Goal: Information Seeking & Learning: Find specific page/section

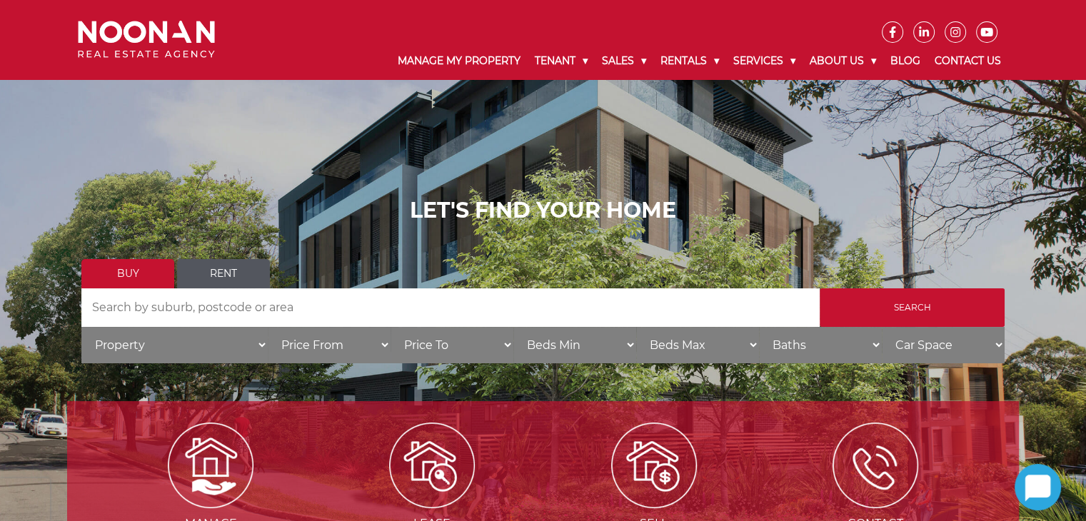
click at [234, 271] on link "Rent" at bounding box center [223, 273] width 93 height 29
click at [199, 305] on input "Search by Address" at bounding box center [450, 307] width 738 height 39
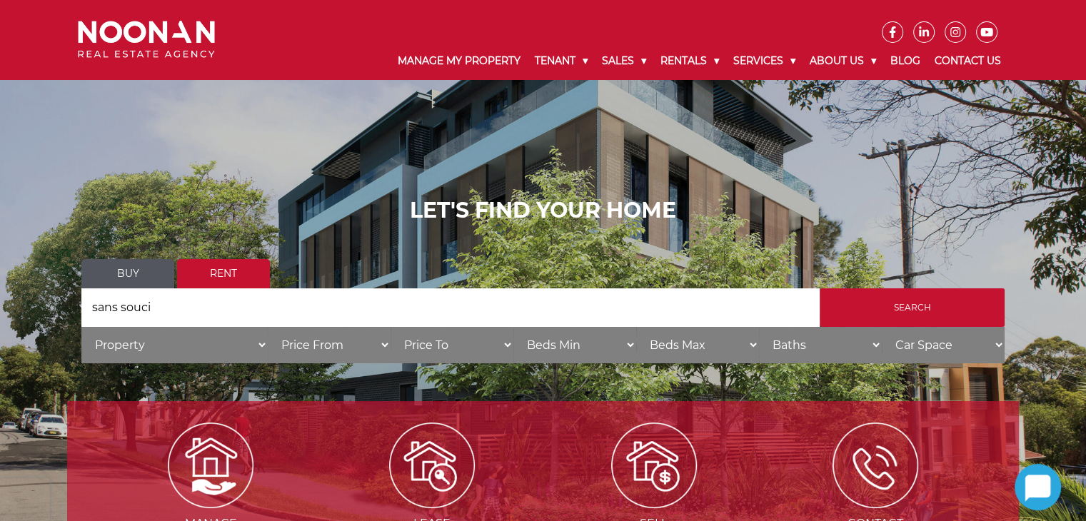
type input "sans souci"
click at [820, 288] on input "Search" at bounding box center [912, 307] width 185 height 39
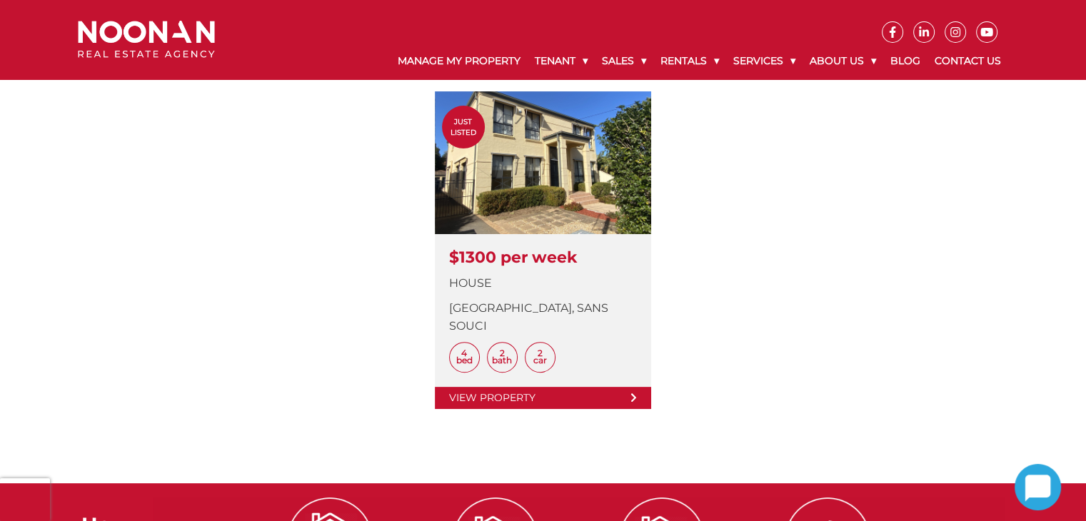
scroll to position [428, 0]
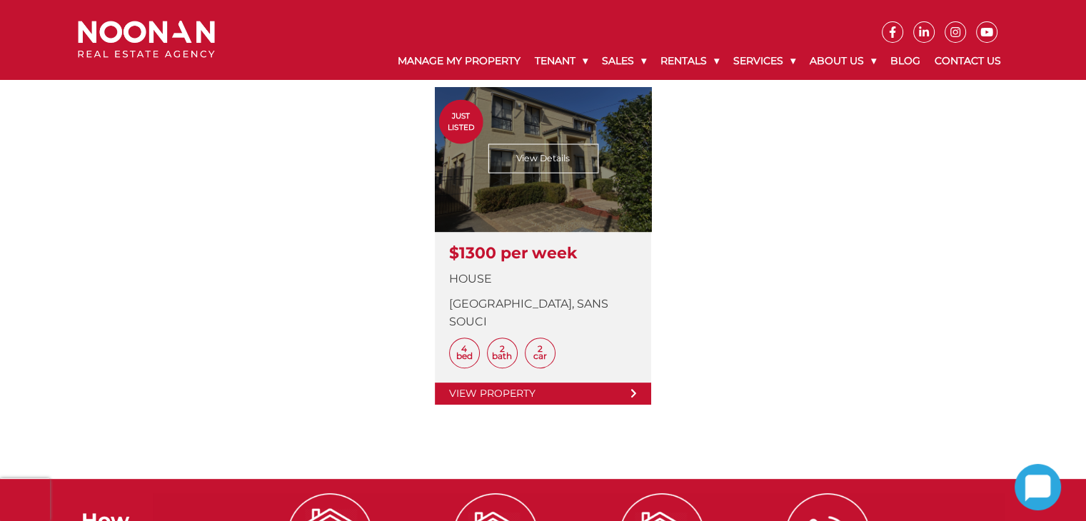
click at [497, 258] on link at bounding box center [543, 246] width 216 height 318
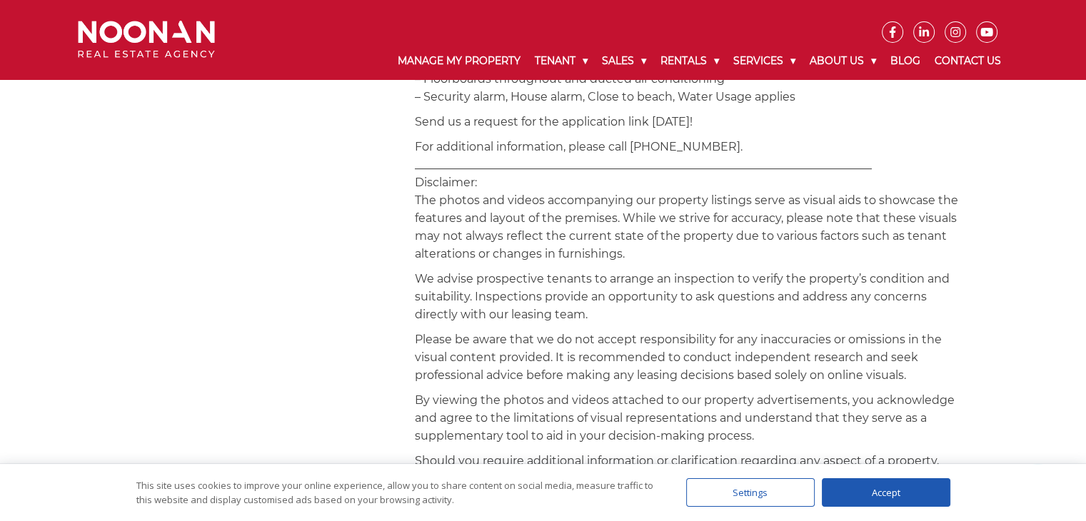
scroll to position [1071, 0]
click at [880, 500] on div "Accept" at bounding box center [886, 492] width 129 height 29
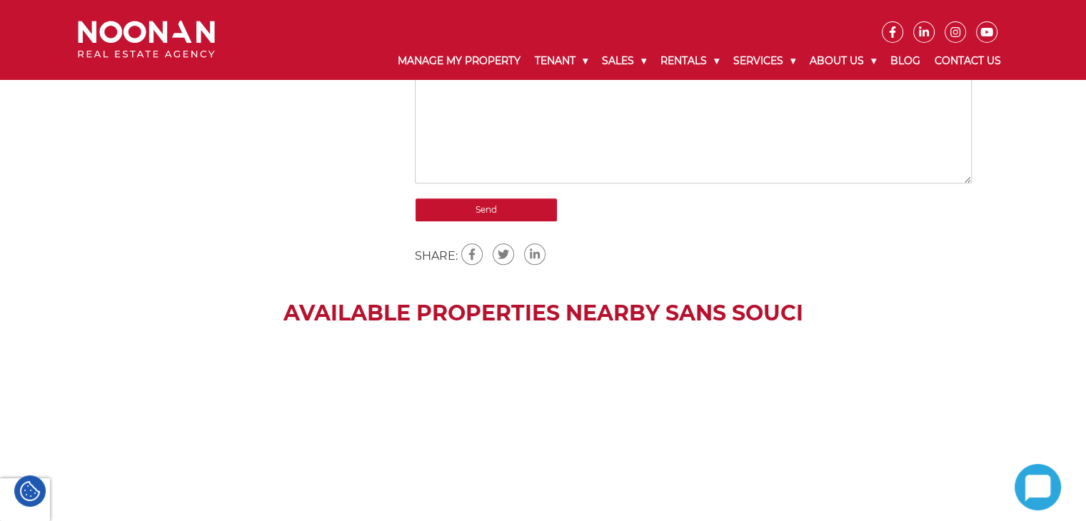
scroll to position [1716, 0]
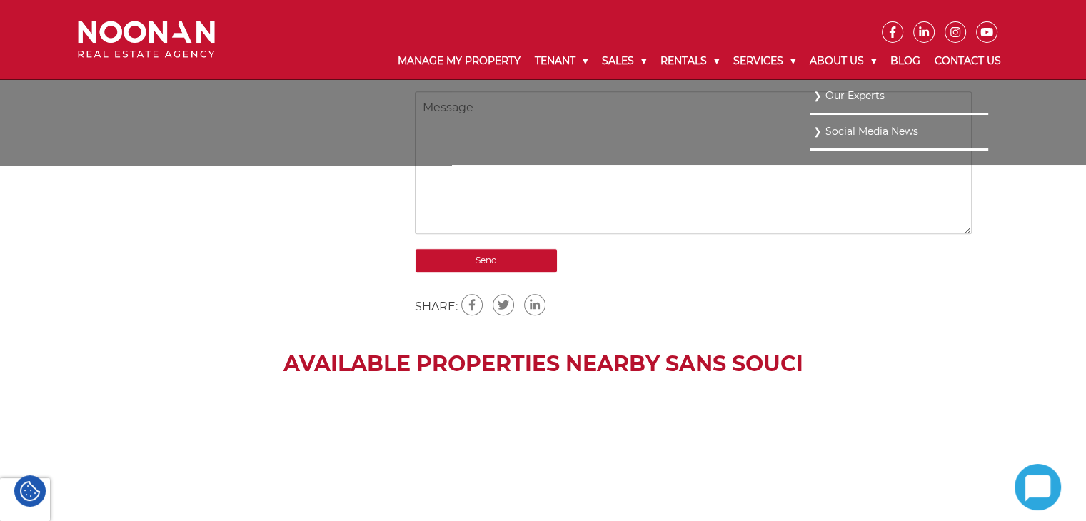
click at [830, 97] on link "Our Experts" at bounding box center [898, 95] width 171 height 19
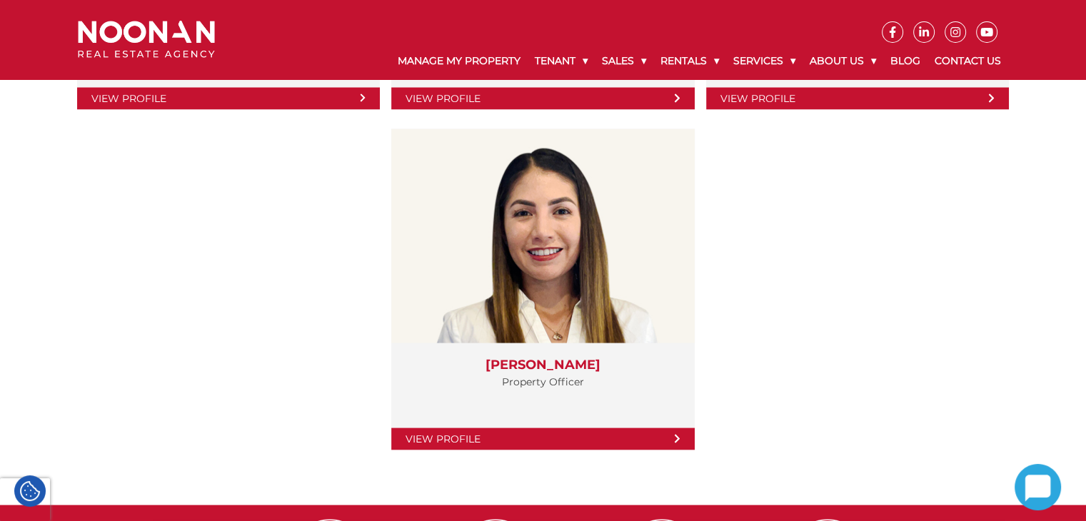
scroll to position [2788, 0]
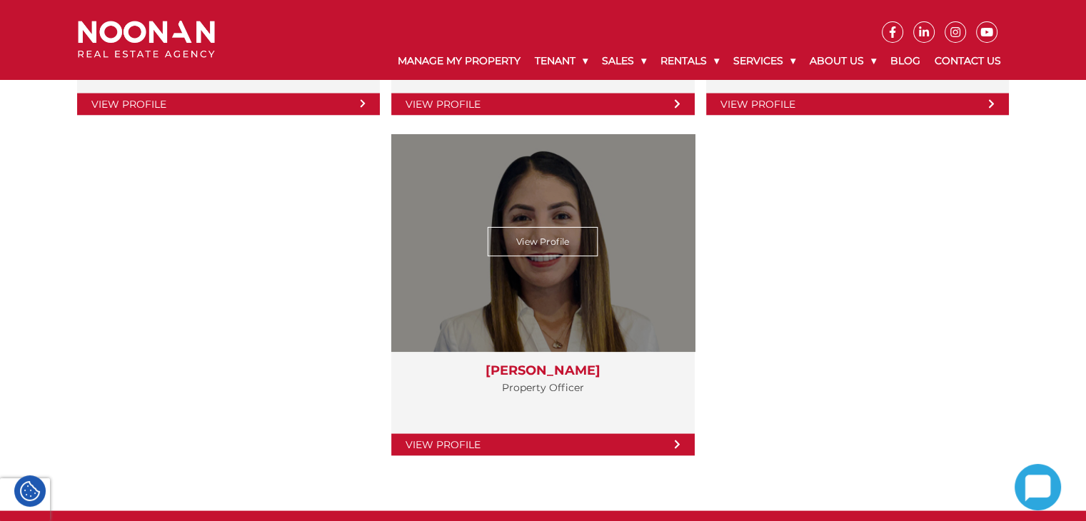
click at [500, 440] on link "View Profile" at bounding box center [542, 445] width 303 height 22
